Goal: Task Accomplishment & Management: Complete application form

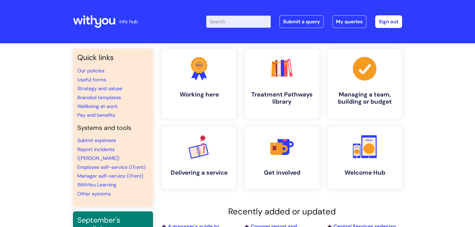
drag, startPoint x: 47, startPoint y: 0, endPoint x: 246, endPoint y: 21, distance: 199.8
click at [246, 21] on input "Enter your search term here..." at bounding box center [238, 22] width 64 height 12
click at [298, 21] on link "Submit a query" at bounding box center [301, 21] width 44 height 13
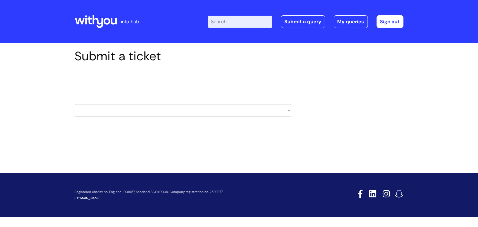
click at [175, 113] on select "HR / People IT and Support Clinical Drug Alerts Finance Accounts Data Support T…" at bounding box center [183, 110] width 217 height 13
select select "it_and_support"
click at [75, 104] on select "HR / People IT and Support Clinical Drug Alerts Finance Accounts Data Support T…" at bounding box center [183, 110] width 217 height 13
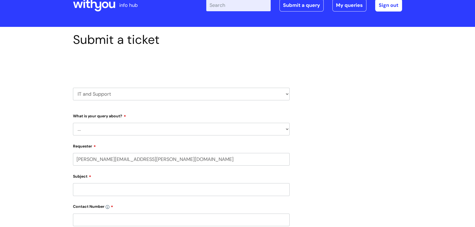
scroll to position [25, 0]
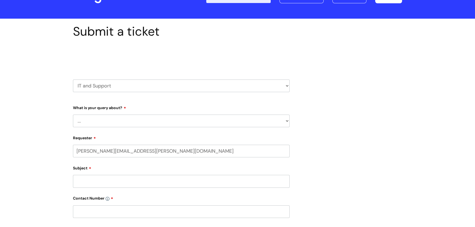
click at [120, 126] on select "... Mobile Phone Reset & MFA Accounts, Starters and Leavers IT Hardware issue I…" at bounding box center [181, 121] width 217 height 13
click at [121, 122] on select "... Mobile Phone Reset & MFA Accounts, Starters and Leavers IT Hardware issue I…" at bounding box center [181, 121] width 217 height 13
select select "IT Hardware issue"
click at [73, 115] on select "... Mobile Phone Reset & MFA Accounts, Starters and Leavers IT Hardware issue I…" at bounding box center [181, 121] width 217 height 13
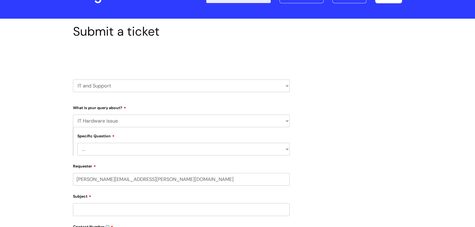
click at [323, 146] on div "Submit a ticket Select issue type HR / People IT and Support Clinical Drug Aler…" at bounding box center [237, 195] width 337 height 343
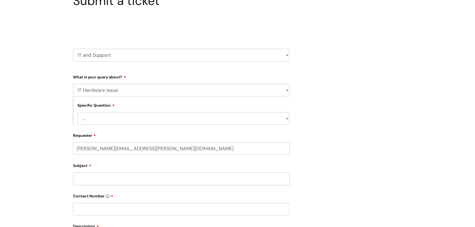
scroll to position [75, 0]
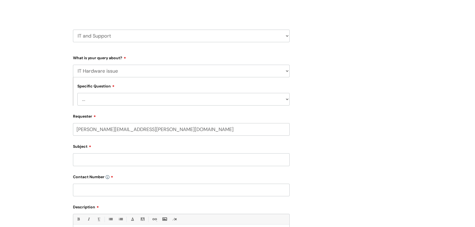
click at [285, 94] on select "... I need a new or replacement ... I’m waiting for new or replacement hardware…" at bounding box center [183, 99] width 212 height 13
click at [185, 79] on div "Specific Question ... I need a new or replacement ... I’m waiting for new or re…" at bounding box center [181, 91] width 217 height 28
click at [181, 72] on select "... Mobile Phone Reset & MFA Accounts, Starters and Leavers IT Hardware issue I…" at bounding box center [181, 71] width 217 height 13
click at [73, 65] on select "... Mobile Phone Reset & MFA Accounts, Starters and Leavers IT Hardware issue I…" at bounding box center [181, 71] width 217 height 13
click at [126, 104] on select "... I need a new or replacement ... I’m waiting for new or replacement hardware…" at bounding box center [183, 99] width 212 height 13
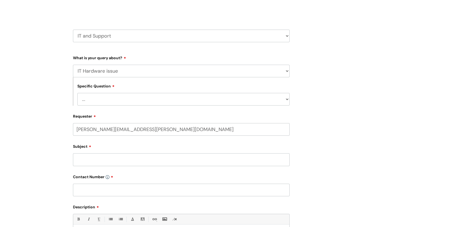
select select "Problem with Laptop or Chromebook"
click at [77, 93] on select "... I need a new or replacement ... I’m waiting for new or replacement hardware…" at bounding box center [183, 99] width 212 height 13
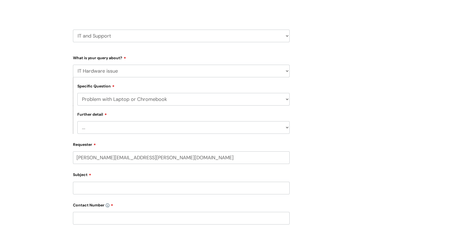
click at [112, 130] on select "... I’ve no sound / microphone I’ve got no internet or wifi I’ve got no camera …" at bounding box center [183, 127] width 212 height 13
click at [159, 107] on div "Further detail ... I’ve no sound / microphone I’ve got no internet or wifi I’ve…" at bounding box center [181, 120] width 217 height 28
click at [159, 104] on select "... I need a new or replacement ... I’m waiting for new or replacement hardware…" at bounding box center [183, 99] width 212 height 13
click at [160, 103] on select "... I need a new or replacement ... I’m waiting for new or replacement hardware…" at bounding box center [183, 99] width 212 height 13
click at [149, 74] on select "... Mobile Phone Reset & MFA Accounts, Starters and Leavers IT Hardware issue I…" at bounding box center [181, 71] width 217 height 13
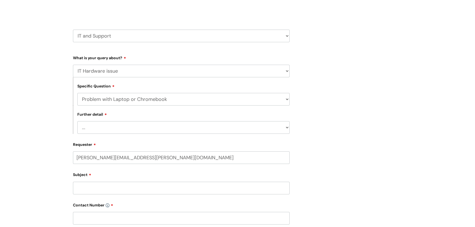
select select "Something Else"
click at [73, 65] on select "... Mobile Phone Reset & MFA Accounts, Starters and Leavers IT Hardware issue I…" at bounding box center [181, 71] width 217 height 13
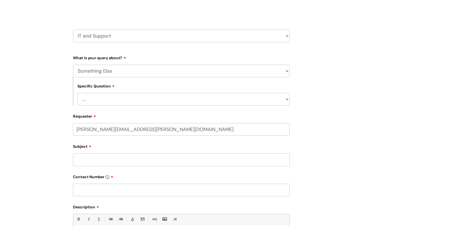
click at [148, 102] on select "... My problem is not listed" at bounding box center [183, 99] width 212 height 13
select select "My problem is not listed"
click at [77, 93] on select "... My problem is not listed" at bounding box center [183, 99] width 212 height 13
click at [114, 157] on input "Subject" at bounding box center [181, 159] width 217 height 13
type input "W"
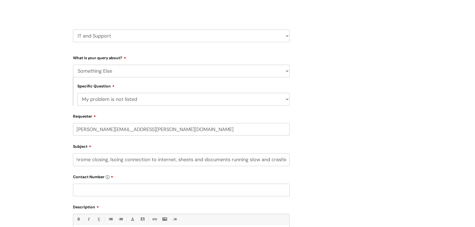
scroll to position [0, 10]
type input "Chrome closing, lsoing connection to internet, sheets and documents running slo…"
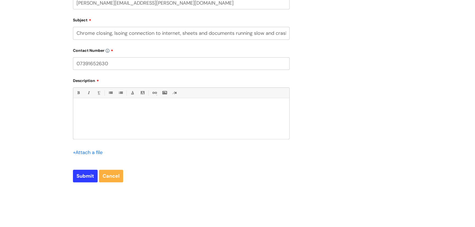
scroll to position [249, 0]
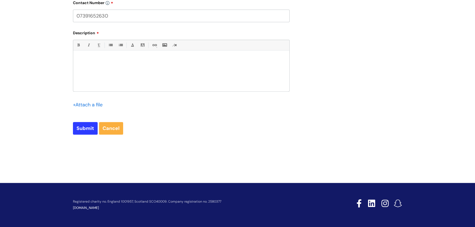
type input "07391652630"
click at [159, 64] on div at bounding box center [181, 72] width 216 height 38
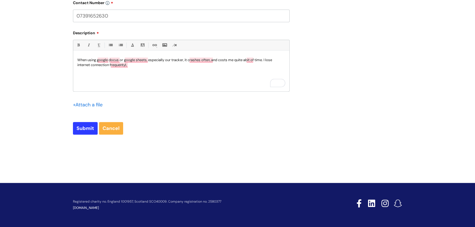
drag, startPoint x: 198, startPoint y: 81, endPoint x: 189, endPoint y: 78, distance: 9.1
click at [198, 81] on div "When using google docus or google sheets, especially our tracker, it crashes of…" at bounding box center [181, 72] width 216 height 38
click at [158, 67] on p "When using google docus or google sheets, especially our tracker, it crashes of…" at bounding box center [181, 63] width 208 height 10
click at [164, 63] on p "When using google docus or google sheets, especially our tracker, it crashes of…" at bounding box center [181, 63] width 208 height 10
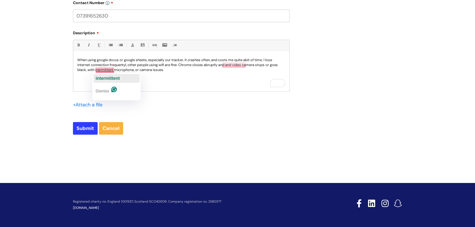
click at [100, 76] on span "intermittent" at bounding box center [108, 78] width 24 height 5
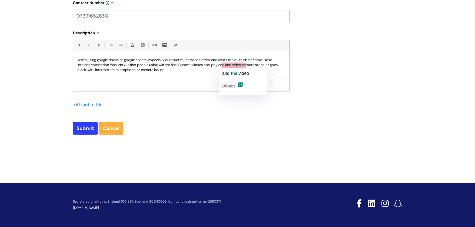
click at [215, 72] on p "When using google docus or google sheets, especially our tracker, it crashes of…" at bounding box center [181, 65] width 208 height 15
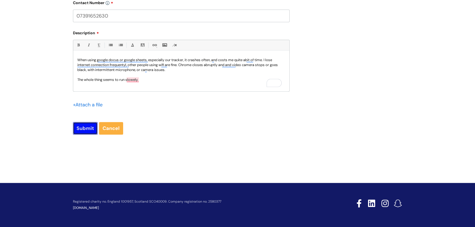
click at [82, 126] on input "Submit" at bounding box center [85, 128] width 25 height 13
type input "Please Wait..."
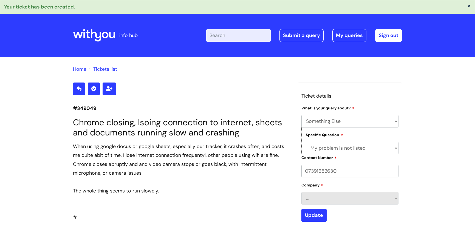
select select "Something Else"
select select "My problem is not listed"
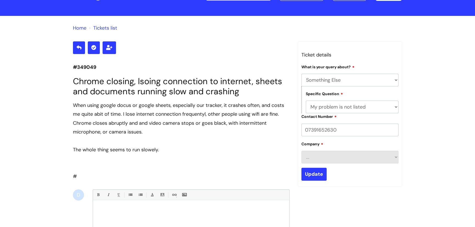
scroll to position [32, 0]
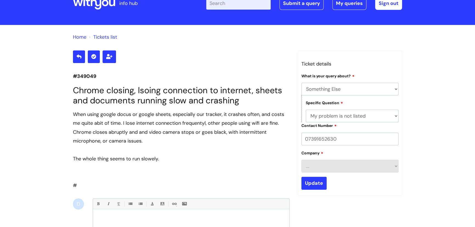
click at [145, 104] on h1 "Chrome closing, lsoing connection to internet, sheets and documents running slo…" at bounding box center [181, 95] width 217 height 20
click at [325, 94] on select "... Mobile Phone Reset & MFA Accounts, Starters and Leavers IT Hardware issue I…" at bounding box center [349, 89] width 97 height 13
select select "System/software"
click at [301, 83] on select "... Mobile Phone Reset & MFA Accounts, Starters and Leavers IT Hardware issue I…" at bounding box center [349, 89] width 97 height 13
click at [336, 118] on select "... Halo PCMIS Iaptus NHS Email CJSM Email Mitel Another System Google (Workspa…" at bounding box center [352, 116] width 93 height 13
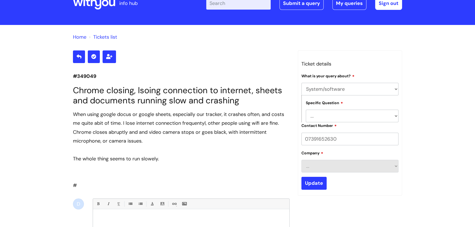
select select "Another System"
click at [306, 110] on select "... Halo PCMIS Iaptus NHS Email CJSM Email Mitel Another System Google (Workspa…" at bounding box center [352, 116] width 93 height 13
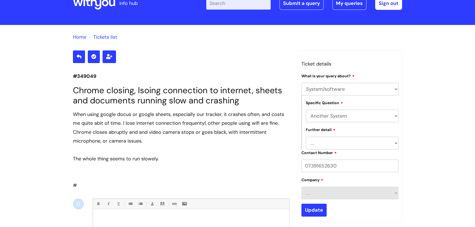
click at [381, 143] on select "... I’ve got a login issue Something else" at bounding box center [352, 143] width 93 height 13
select select "Something else"
click at [306, 137] on select "... I’ve got a login issue Something else" at bounding box center [352, 143] width 93 height 13
click at [410, 154] on div "Home Tickets list #349049 Chrome closing, lsoing connection to internet, sheets…" at bounding box center [237, 183] width 475 height 316
click at [309, 211] on input "Update" at bounding box center [313, 210] width 25 height 13
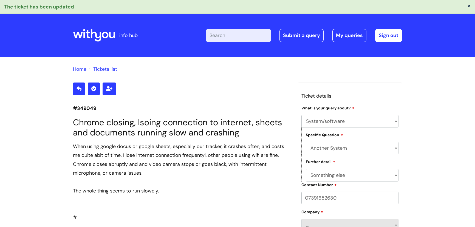
select select "System/software"
select select "Another System"
select select "Something else"
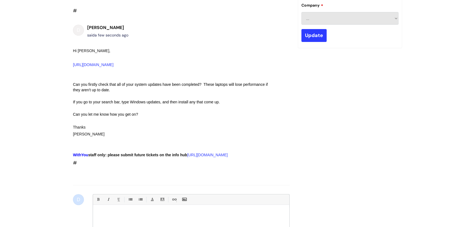
scroll to position [214, 0]
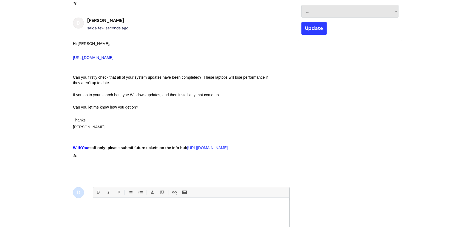
click at [113, 57] on link "[URL][DOMAIN_NAME]" at bounding box center [93, 57] width 41 height 4
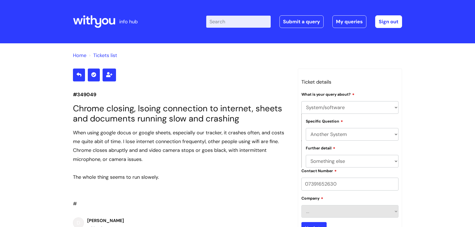
select select "System/software"
select select "Another System"
select select "Something else"
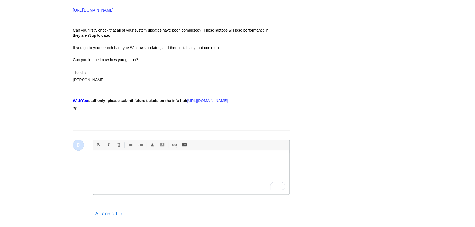
scroll to position [250, 0]
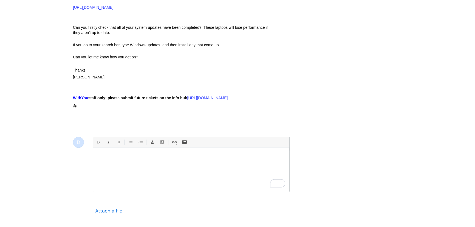
click at [117, 160] on div "To enrich screen reader interactions, please activate Accessibility in Grammarl…" at bounding box center [191, 170] width 196 height 41
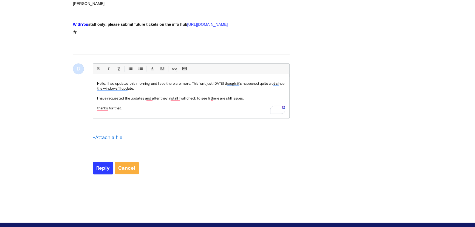
scroll to position [325, 0]
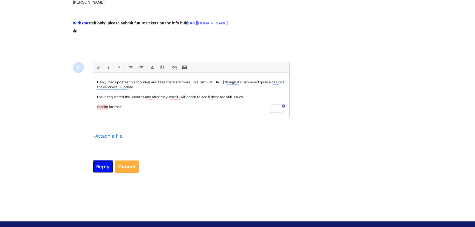
click at [99, 173] on input "Reply" at bounding box center [103, 166] width 21 height 13
type input "Please Wait..."
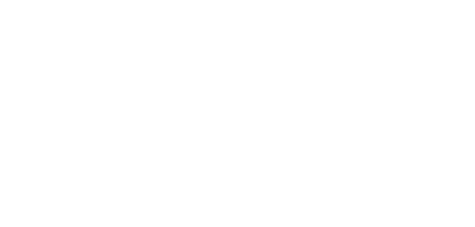
select select "System/software"
select select "Another System"
select select "Something else"
